Goal: Task Accomplishment & Management: Manage account settings

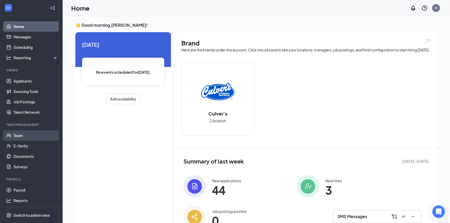
click at [29, 132] on link "Team" at bounding box center [36, 135] width 44 height 10
click at [332, 11] on div "Home JS" at bounding box center [256, 8] width 388 height 16
click at [402, 216] on icon "ChevronUp" at bounding box center [404, 217] width 6 height 6
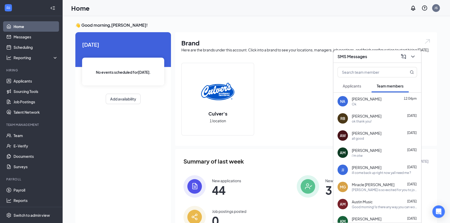
click at [374, 185] on span "Miracle [PERSON_NAME]" at bounding box center [373, 184] width 43 height 5
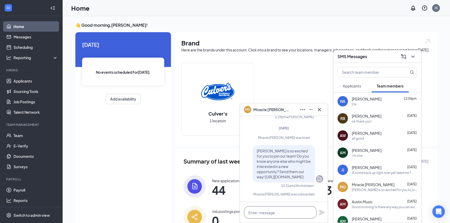
click at [275, 214] on textarea at bounding box center [280, 212] width 73 height 12
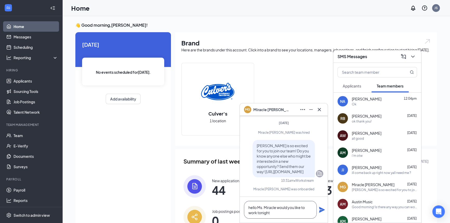
type textarea "hello Ms. Miracle would you like to work tonight"
click at [319, 210] on icon "Plane" at bounding box center [322, 210] width 6 height 6
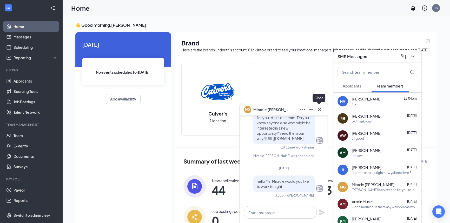
click at [321, 109] on icon "Cross" at bounding box center [319, 110] width 6 height 6
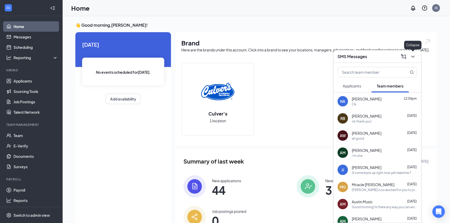
click at [412, 56] on icon "ChevronDown" at bounding box center [413, 57] width 6 height 6
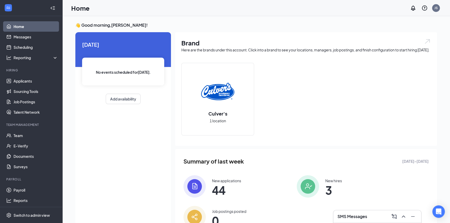
click at [380, 217] on div "SMS Messages" at bounding box center [378, 217] width 80 height 8
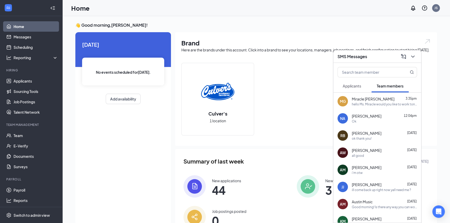
click at [353, 85] on span "Applicants" at bounding box center [352, 86] width 18 height 5
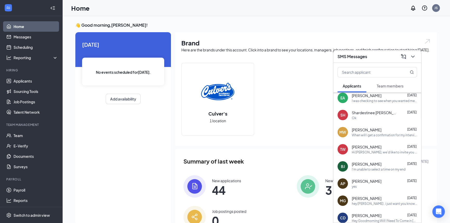
scroll to position [50, 0]
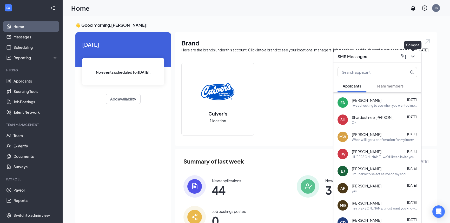
drag, startPoint x: 413, startPoint y: 55, endPoint x: 400, endPoint y: 57, distance: 12.9
click at [412, 54] on icon "ChevronDown" at bounding box center [413, 57] width 6 height 6
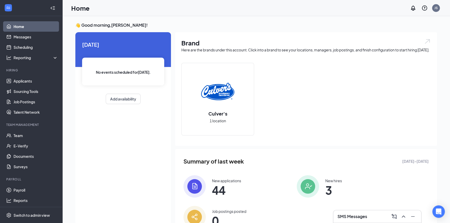
scroll to position [0, 0]
drag, startPoint x: 239, startPoint y: 185, endPoint x: 235, endPoint y: 186, distance: 4.2
click at [235, 183] on div "New applications" at bounding box center [226, 180] width 29 height 5
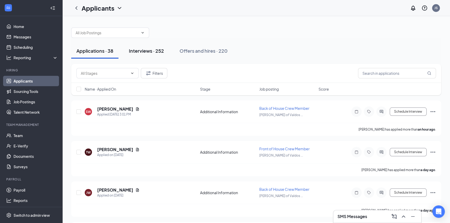
click at [146, 48] on div "Interviews · 252" at bounding box center [146, 51] width 35 height 6
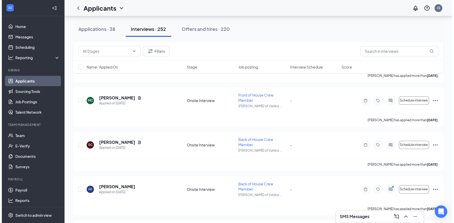
scroll to position [746, 0]
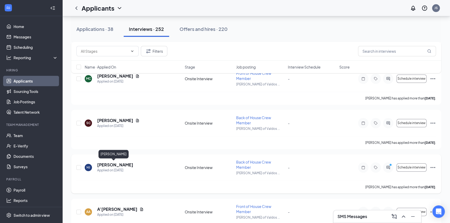
click at [109, 166] on h5 "[PERSON_NAME]" at bounding box center [115, 165] width 36 height 6
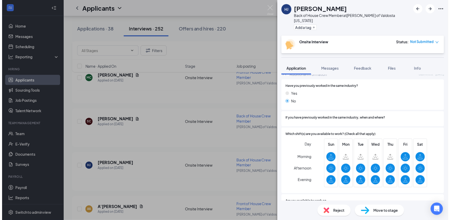
scroll to position [208, 0]
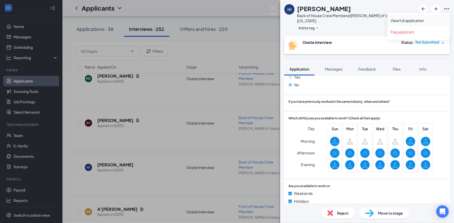
click at [424, 21] on link "View full application" at bounding box center [418, 20] width 56 height 5
click at [274, 5] on div "HJ [PERSON_NAME] Back of House Crew Member at [PERSON_NAME] of Valdosta [US_STA…" at bounding box center [227, 111] width 454 height 223
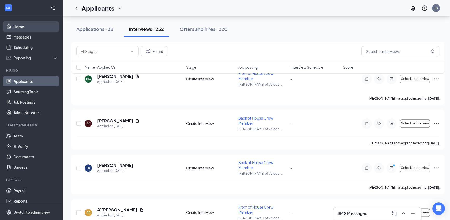
click at [18, 24] on link "Home" at bounding box center [36, 26] width 44 height 10
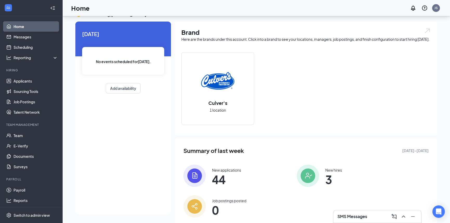
scroll to position [30, 0]
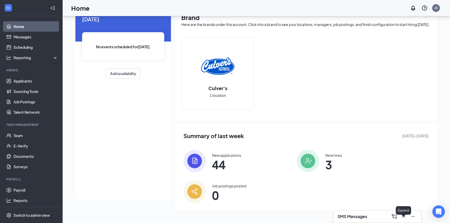
click at [406, 217] on icon "ChevronUp" at bounding box center [404, 217] width 6 height 6
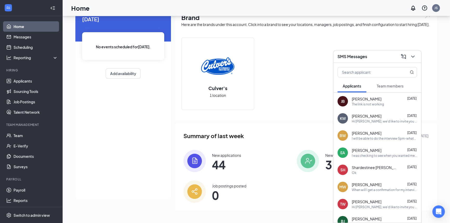
click at [385, 86] on span "Team members" at bounding box center [390, 86] width 27 height 5
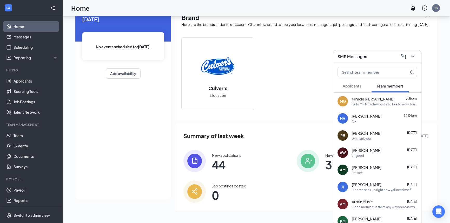
click at [385, 103] on div "hello Ms. Miracle would you like to work tonight" at bounding box center [384, 104] width 65 height 4
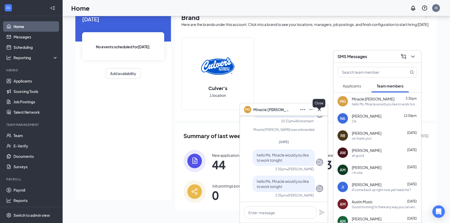
click at [320, 113] on button at bounding box center [319, 110] width 8 height 8
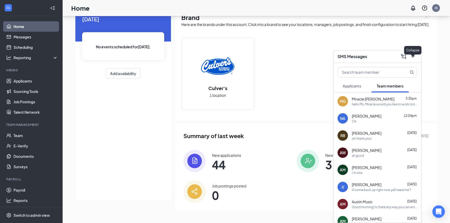
click at [412, 56] on icon "ChevronDown" at bounding box center [412, 57] width 3 height 2
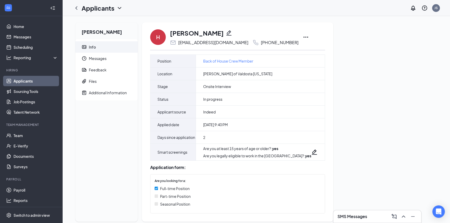
click at [304, 37] on icon "Ellipses" at bounding box center [306, 37] width 5 height 1
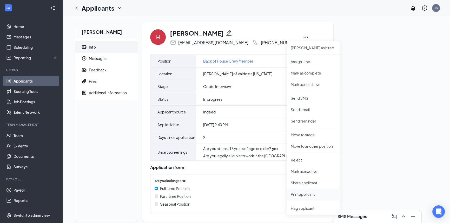
click at [306, 196] on p "Print applicant" at bounding box center [313, 194] width 45 height 5
